Goal: Check status: Check status

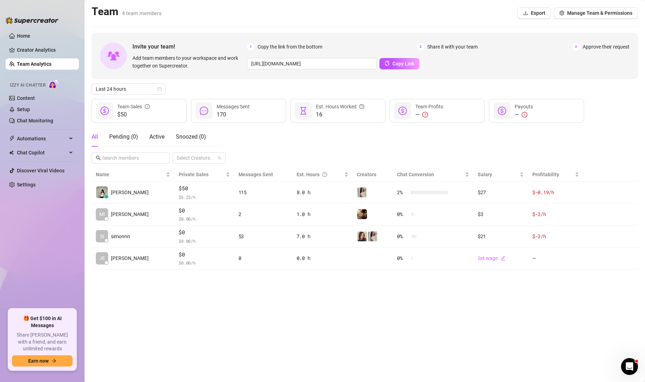
drag, startPoint x: 46, startPoint y: 46, endPoint x: 87, endPoint y: 60, distance: 43.2
click at [46, 46] on link "Creator Analytics" at bounding box center [45, 49] width 56 height 11
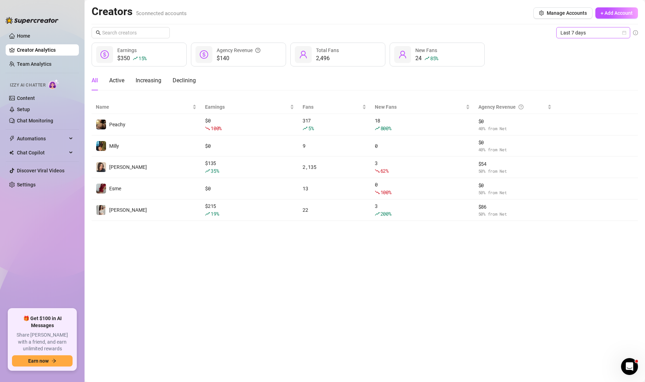
click at [617, 36] on span "Last 7 days" at bounding box center [592, 32] width 65 height 11
click at [609, 45] on div "Last 24 hours" at bounding box center [592, 47] width 63 height 8
